Goal: Information Seeking & Learning: Compare options

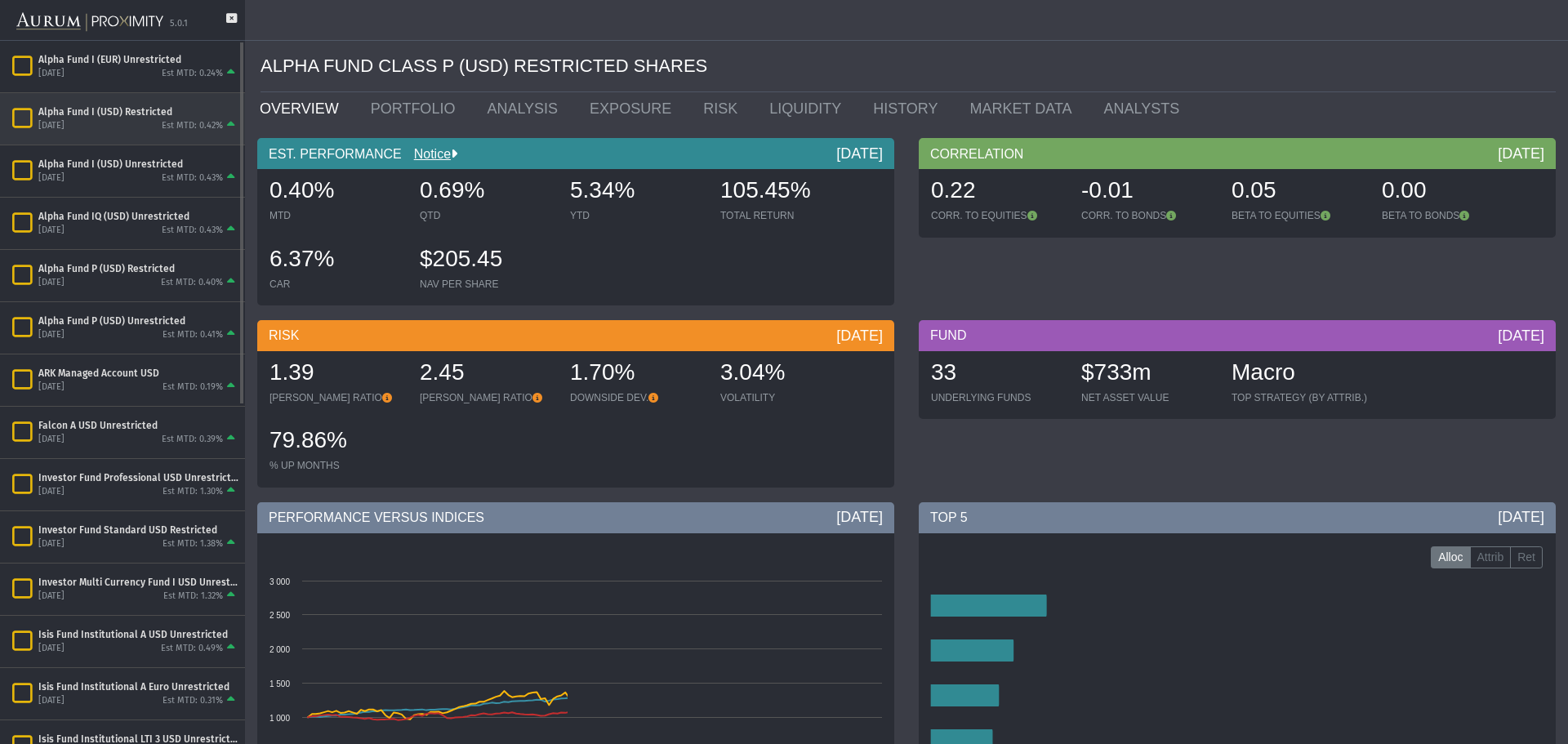
click at [125, 125] on div "[DATE] Est MTD: 0.42%" at bounding box center [138, 125] width 200 height 14
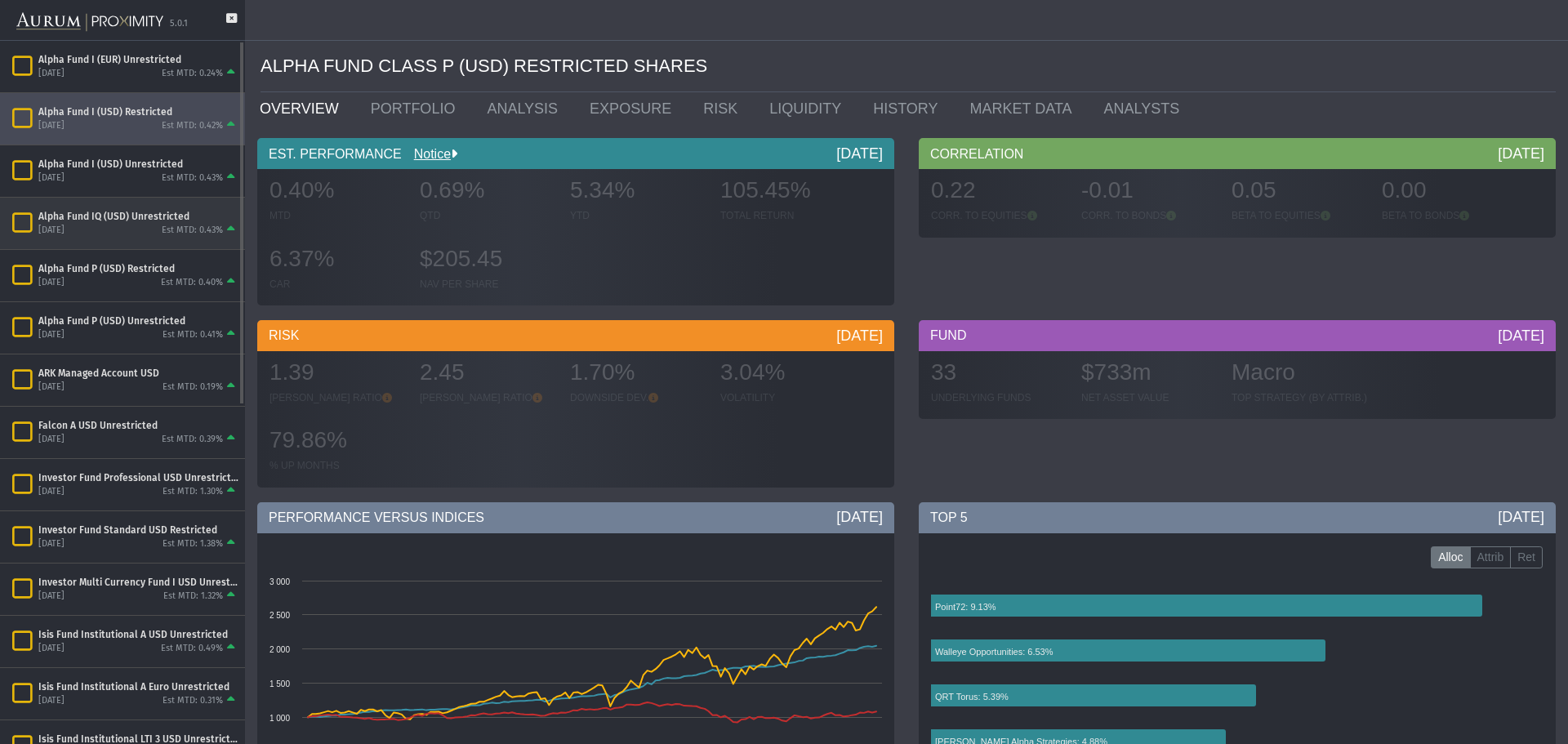
click at [132, 221] on div "Alpha Fund IQ (USD) Unrestricted" at bounding box center [138, 216] width 200 height 13
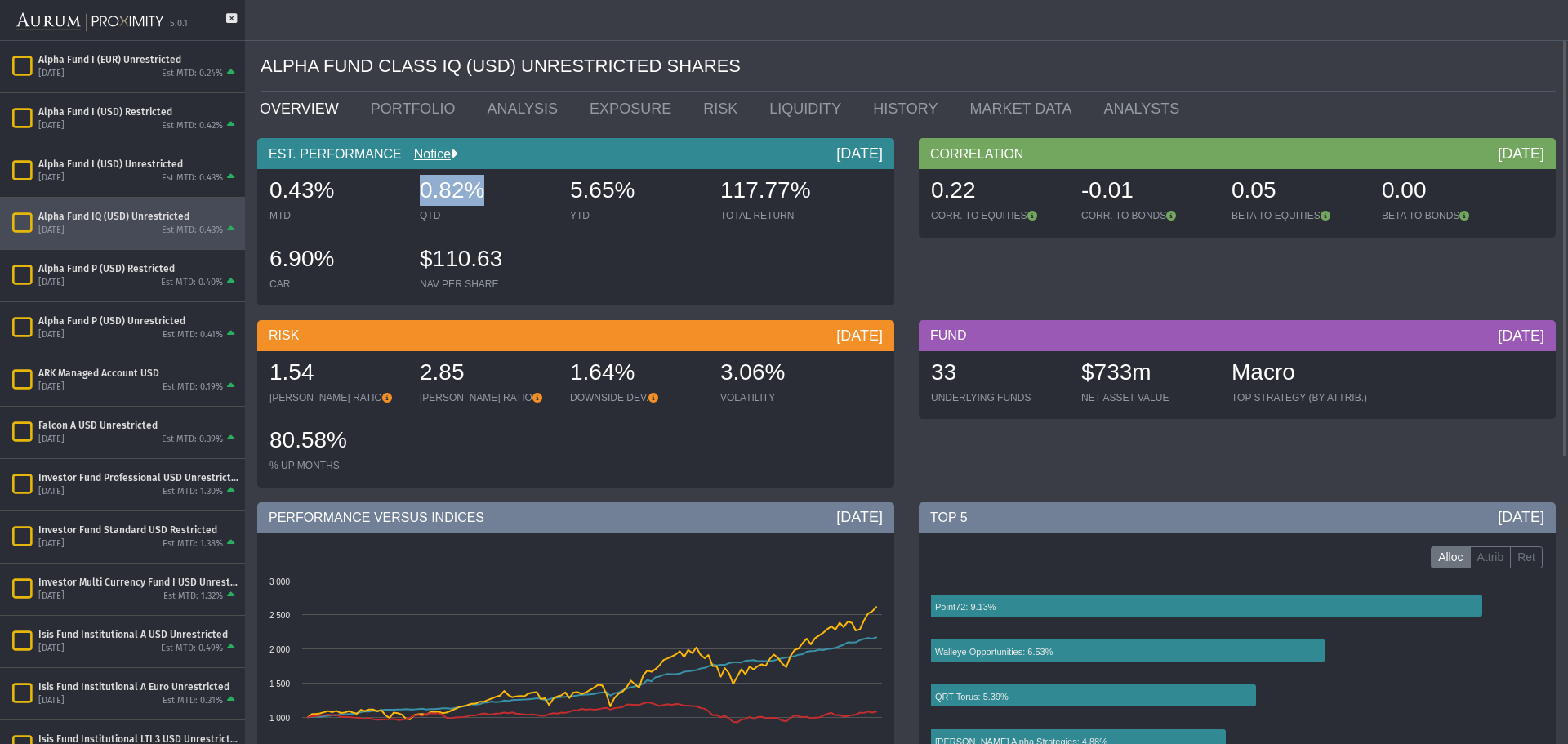
drag, startPoint x: 426, startPoint y: 191, endPoint x: 476, endPoint y: 189, distance: 50.0
click at [476, 189] on span "0.82%" at bounding box center [452, 190] width 65 height 25
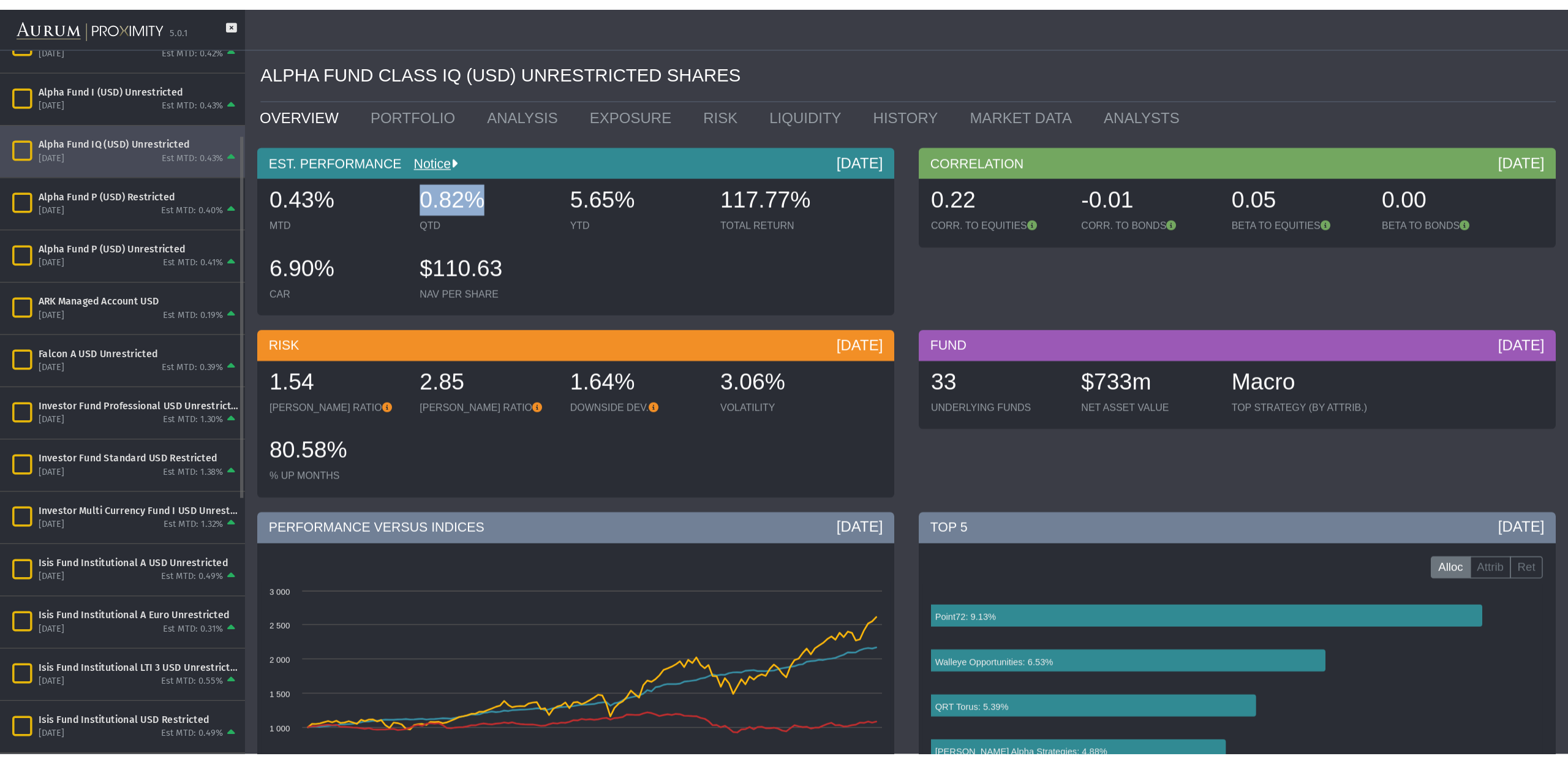
scroll to position [122, 0]
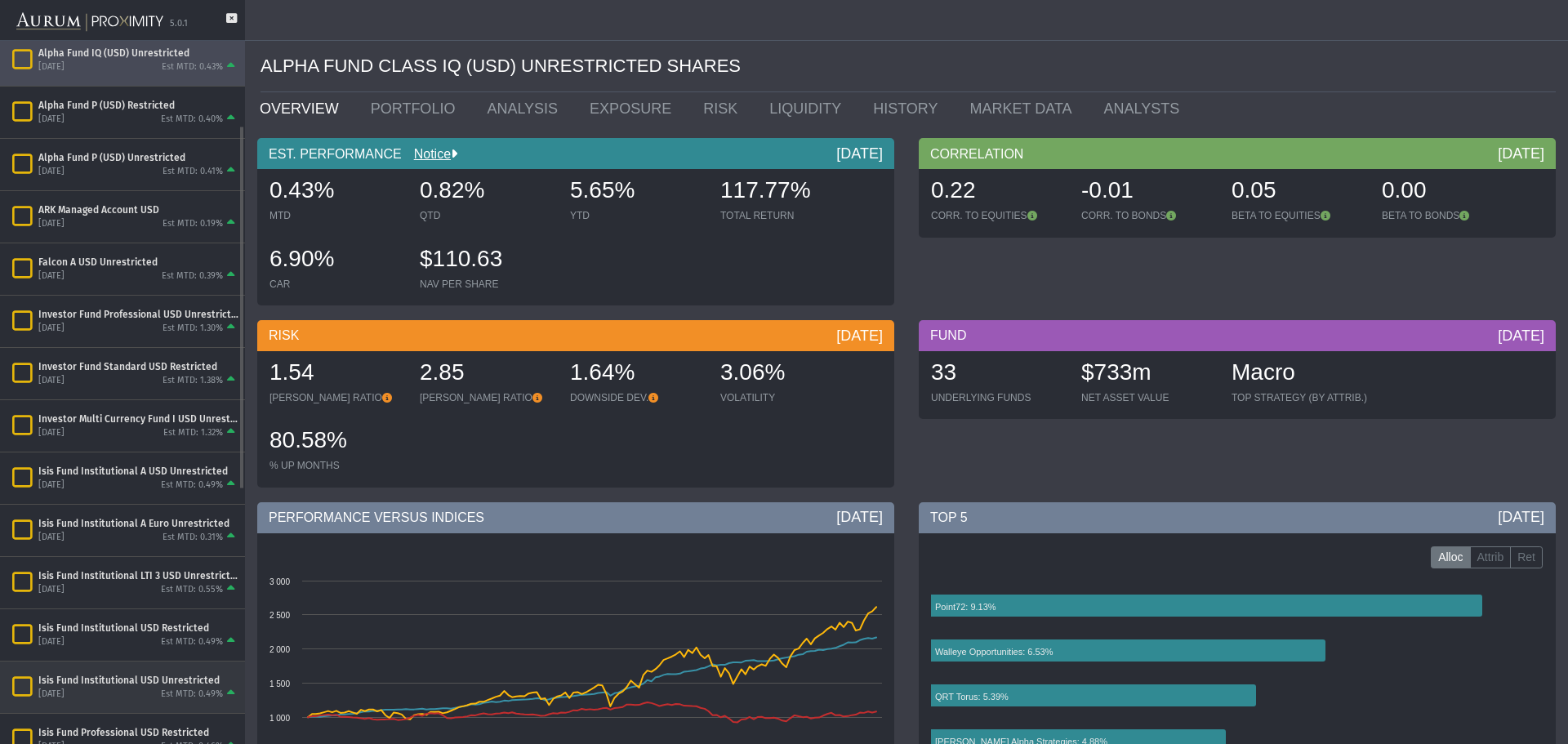
click at [135, 690] on div "[DATE] Est MTD: 0.49%" at bounding box center [138, 694] width 200 height 14
